Goal: Check status: Check status

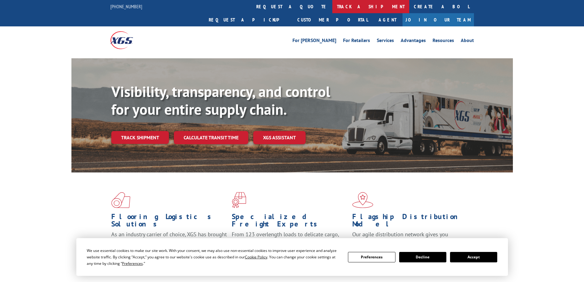
click at [332, 5] on link "track a shipment" at bounding box center [370, 6] width 77 height 13
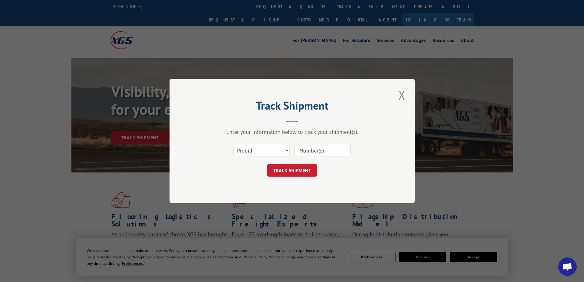
click at [315, 148] on input at bounding box center [322, 150] width 56 height 13
paste input "41531786"
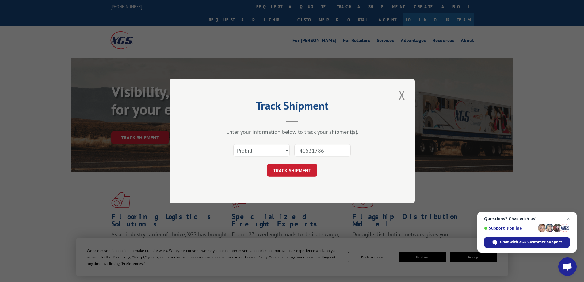
type input "41531786"
click at [242, 146] on select "Select category... Probill BOL PO" at bounding box center [261, 150] width 56 height 13
select select "po"
click at [233, 144] on select "Select category... Probill BOL PO" at bounding box center [261, 150] width 56 height 13
click at [285, 170] on button "TRACK SHIPMENT" at bounding box center [292, 170] width 50 height 13
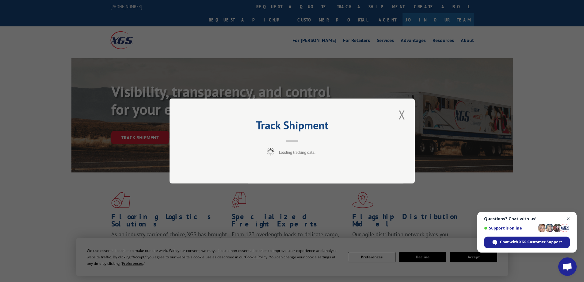
click at [570, 219] on span "Open chat" at bounding box center [569, 219] width 8 height 8
